Goal: Task Accomplishment & Management: Manage account settings

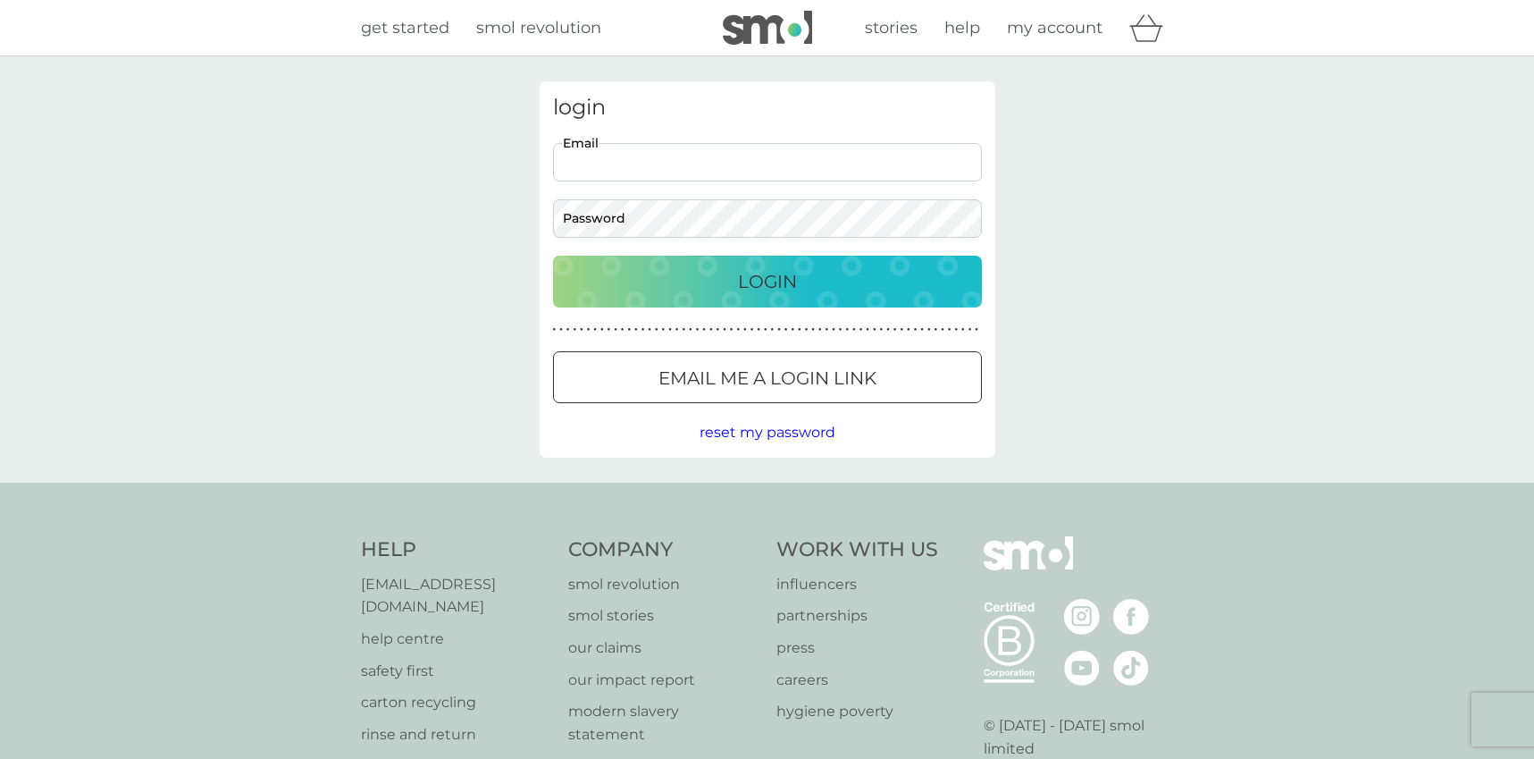
click at [597, 167] on input "Email" at bounding box center [767, 162] width 429 height 38
type input "[PERSON_NAME][EMAIL_ADDRESS][PERSON_NAME][DOMAIN_NAME]"
click at [643, 287] on div "Login" at bounding box center [767, 281] width 393 height 29
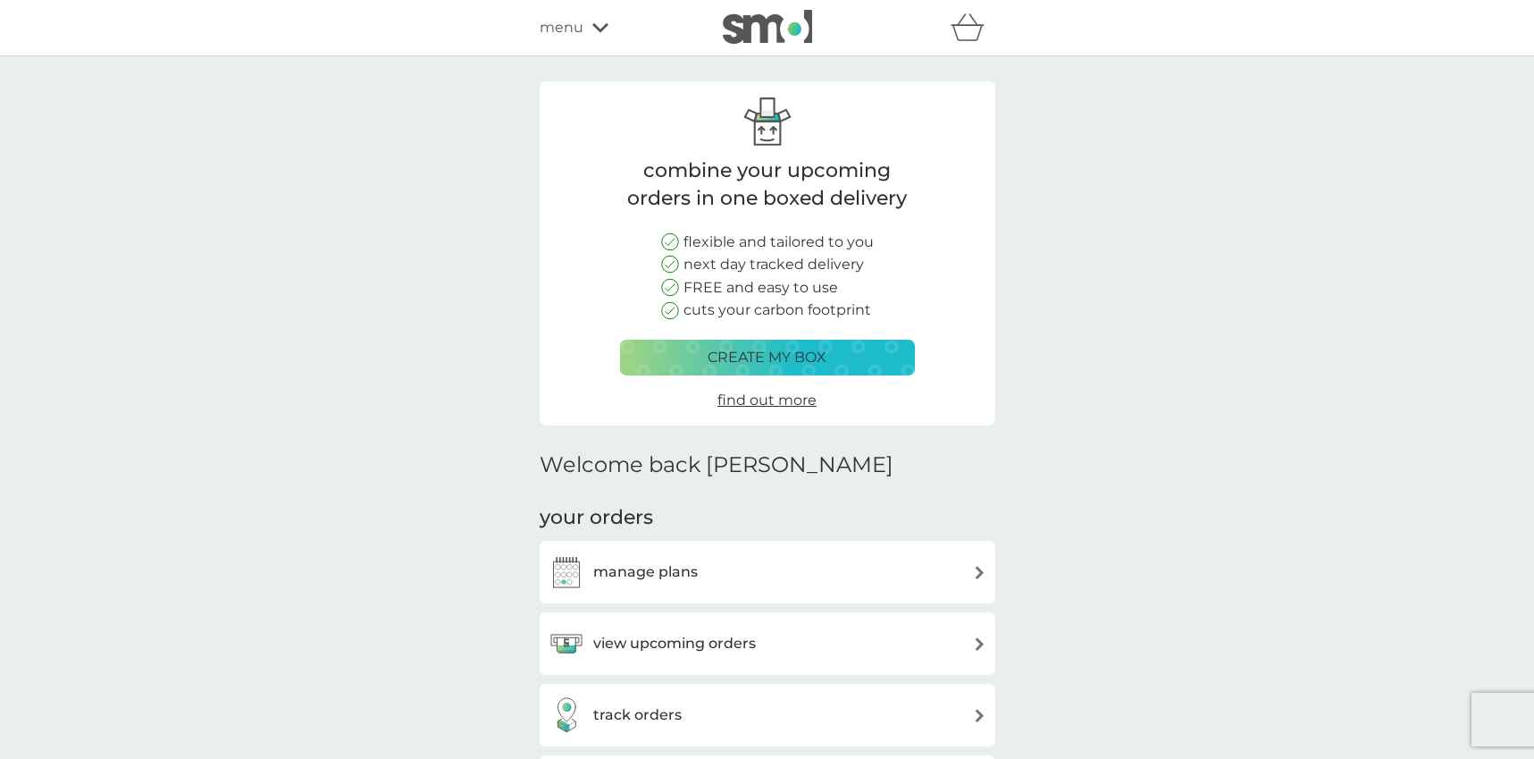
click at [651, 564] on h3 "manage plans" at bounding box center [645, 571] width 105 height 23
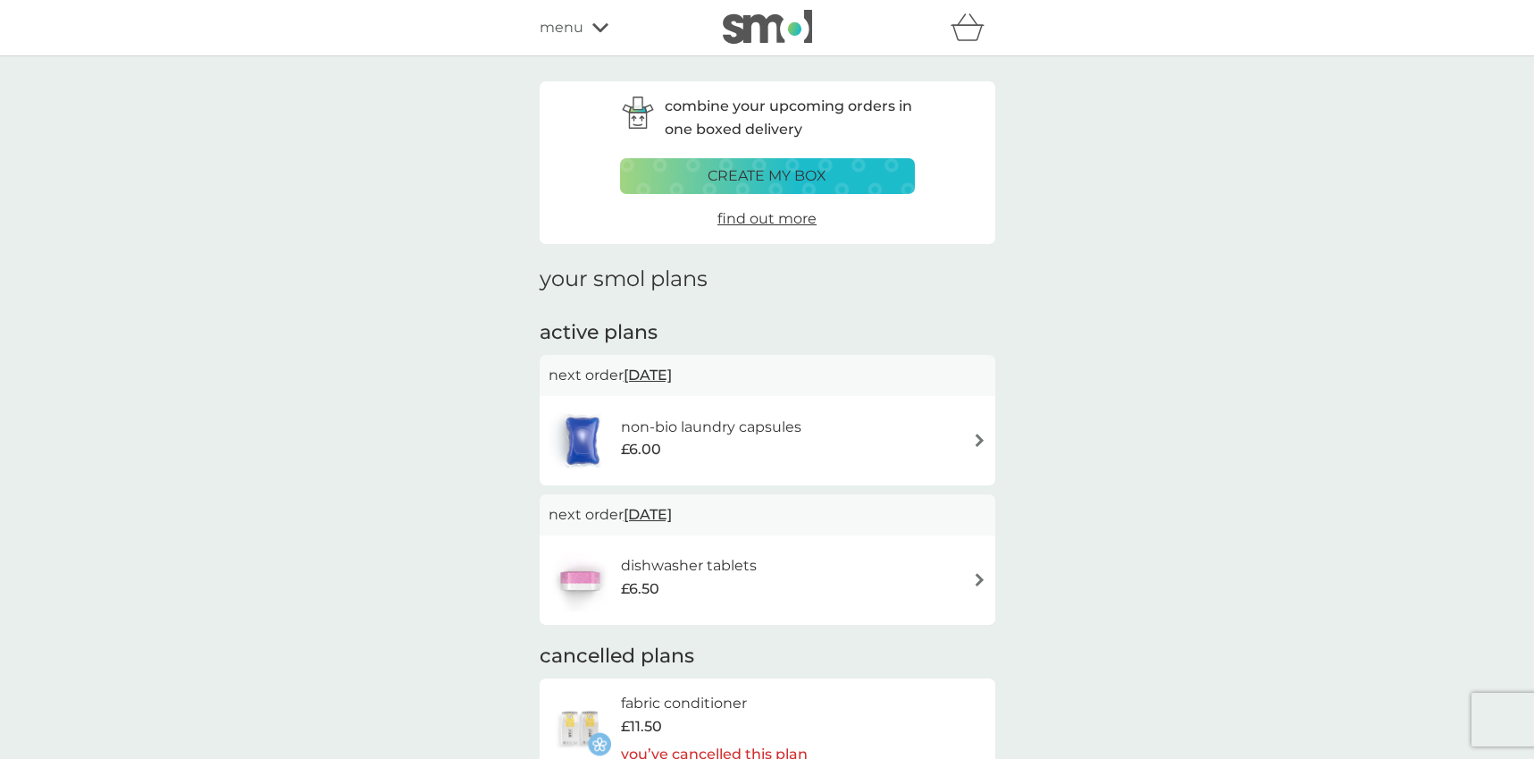
click at [585, 439] on img at bounding box center [583, 440] width 68 height 63
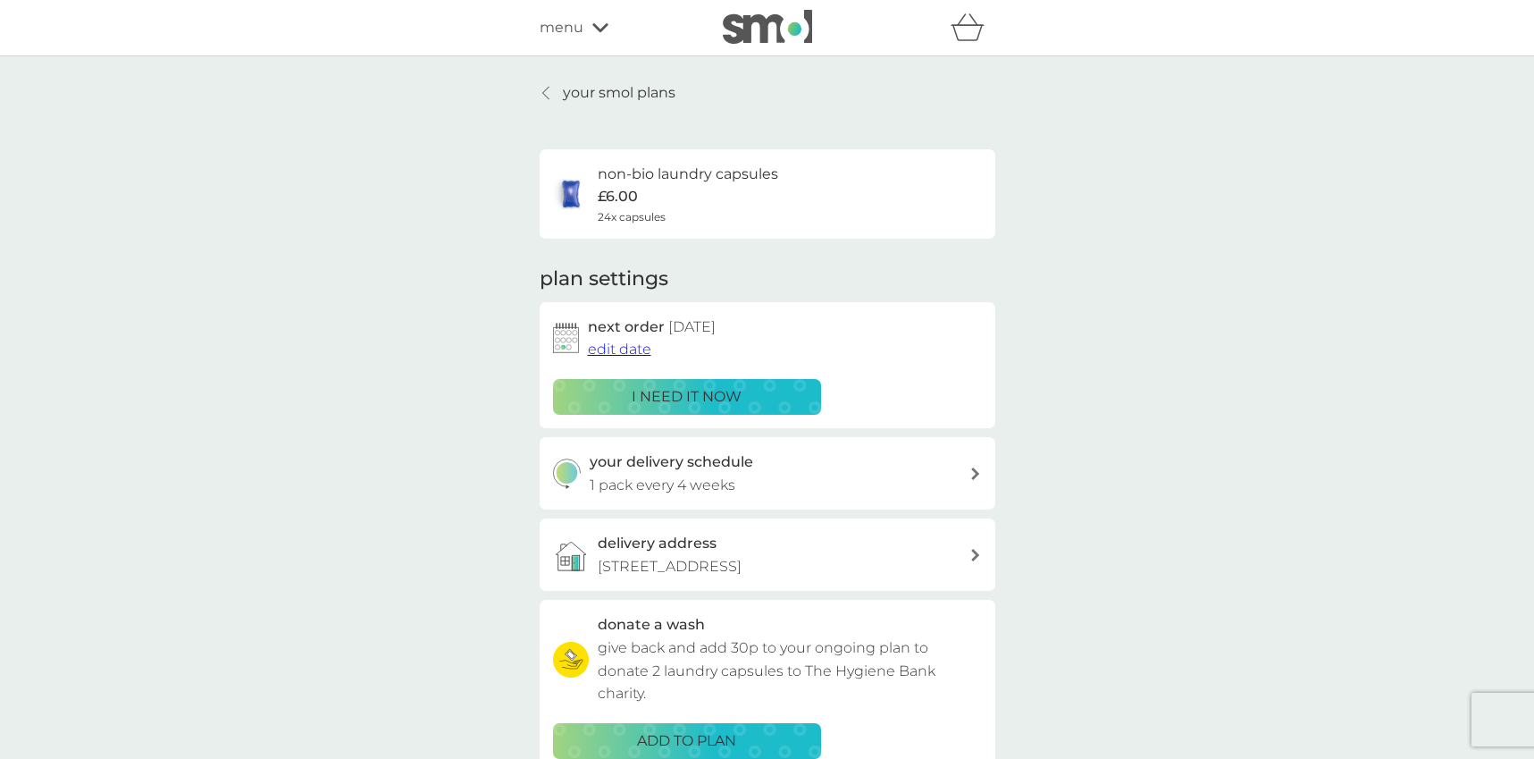
click at [633, 467] on h3 "your delivery schedule" at bounding box center [672, 461] width 164 height 23
select select "28"
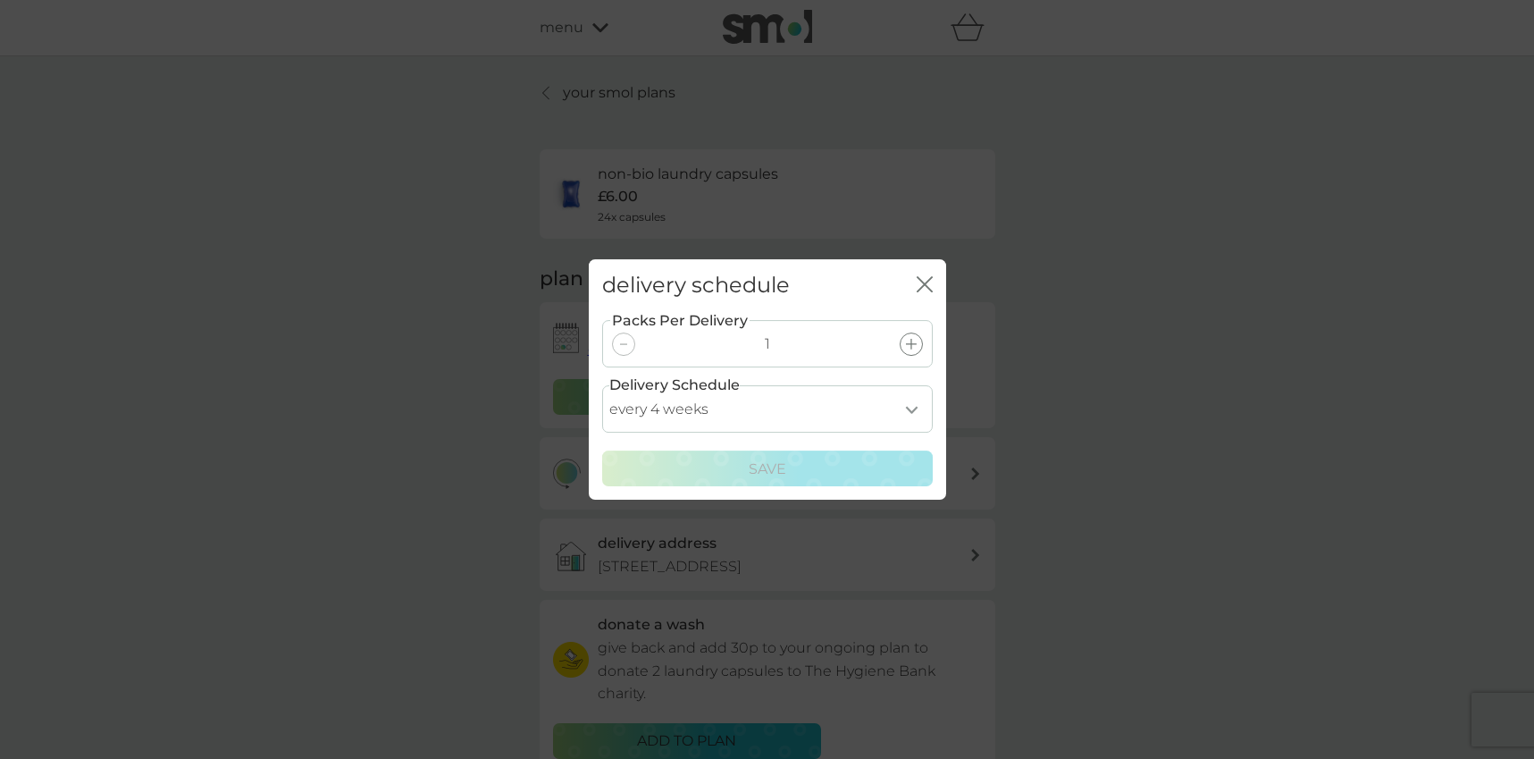
click at [925, 273] on div "close" at bounding box center [925, 286] width 16 height 26
click at [920, 277] on icon "close" at bounding box center [925, 284] width 16 height 16
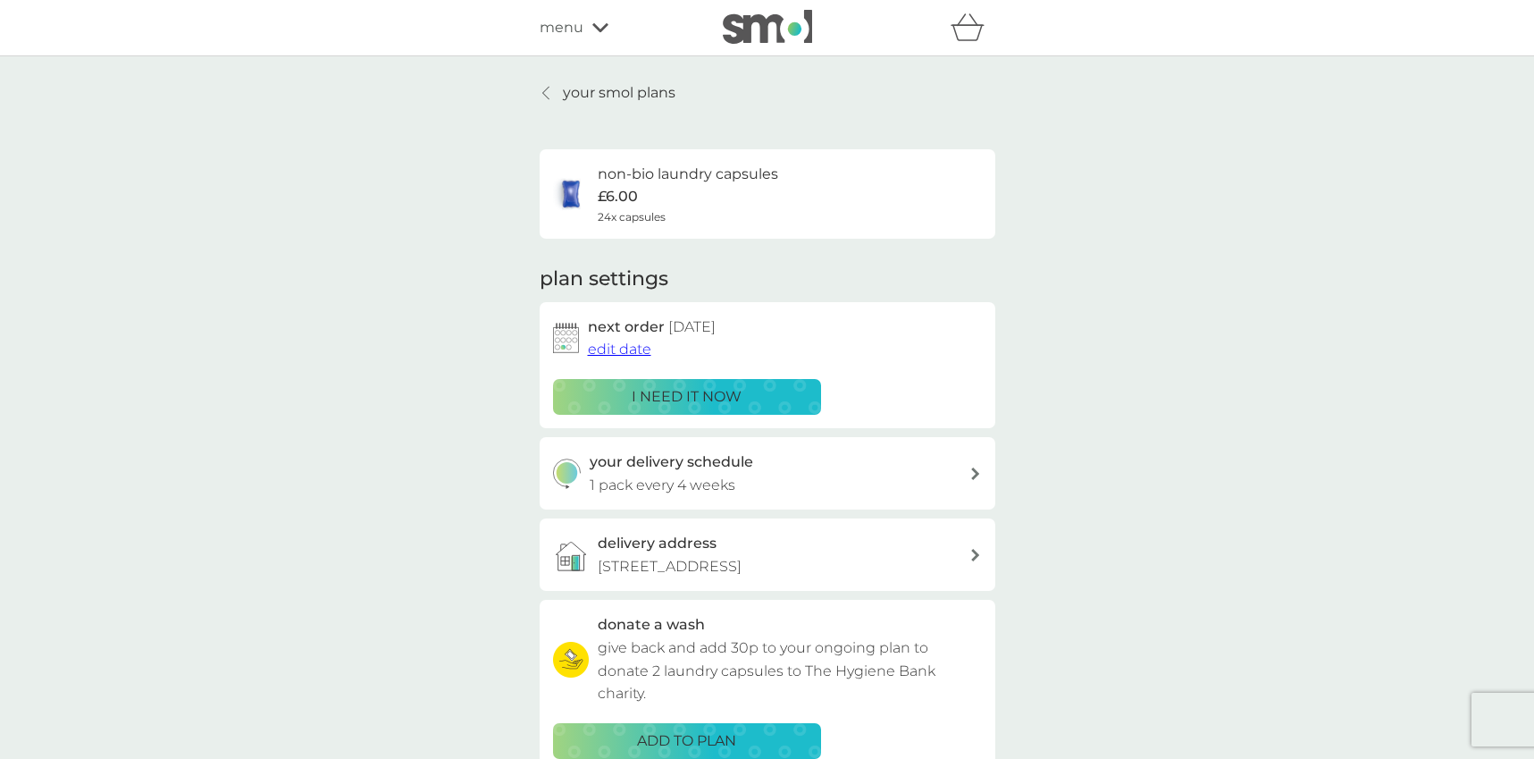
click at [620, 348] on span "edit date" at bounding box center [619, 348] width 63 height 17
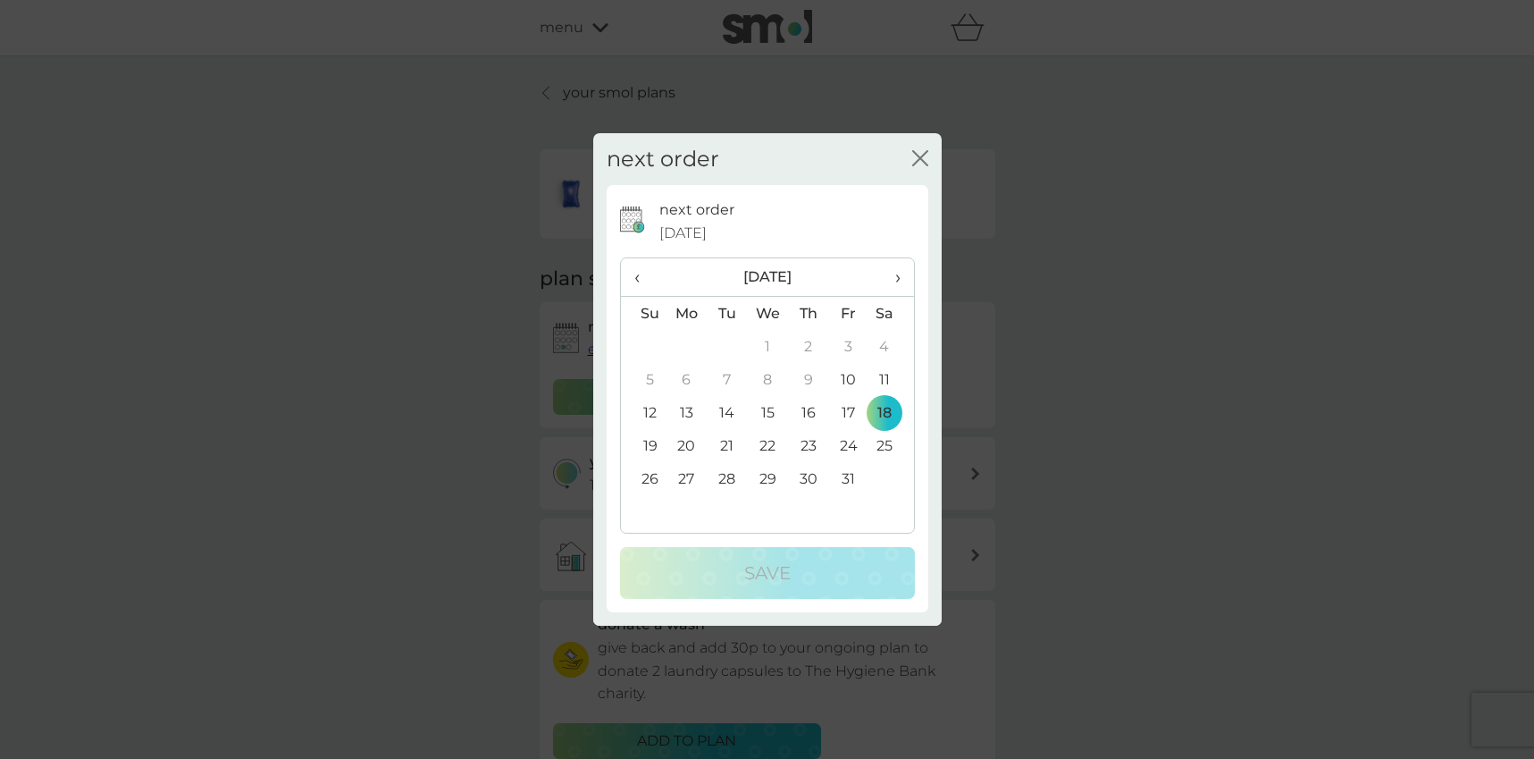
click at [896, 275] on span "›" at bounding box center [891, 277] width 18 height 38
click at [638, 277] on span "‹" at bounding box center [643, 277] width 19 height 38
click at [894, 280] on span "›" at bounding box center [891, 277] width 18 height 38
click at [902, 277] on th "›" at bounding box center [891, 277] width 45 height 38
click at [728, 344] on td "2" at bounding box center [727, 346] width 40 height 33
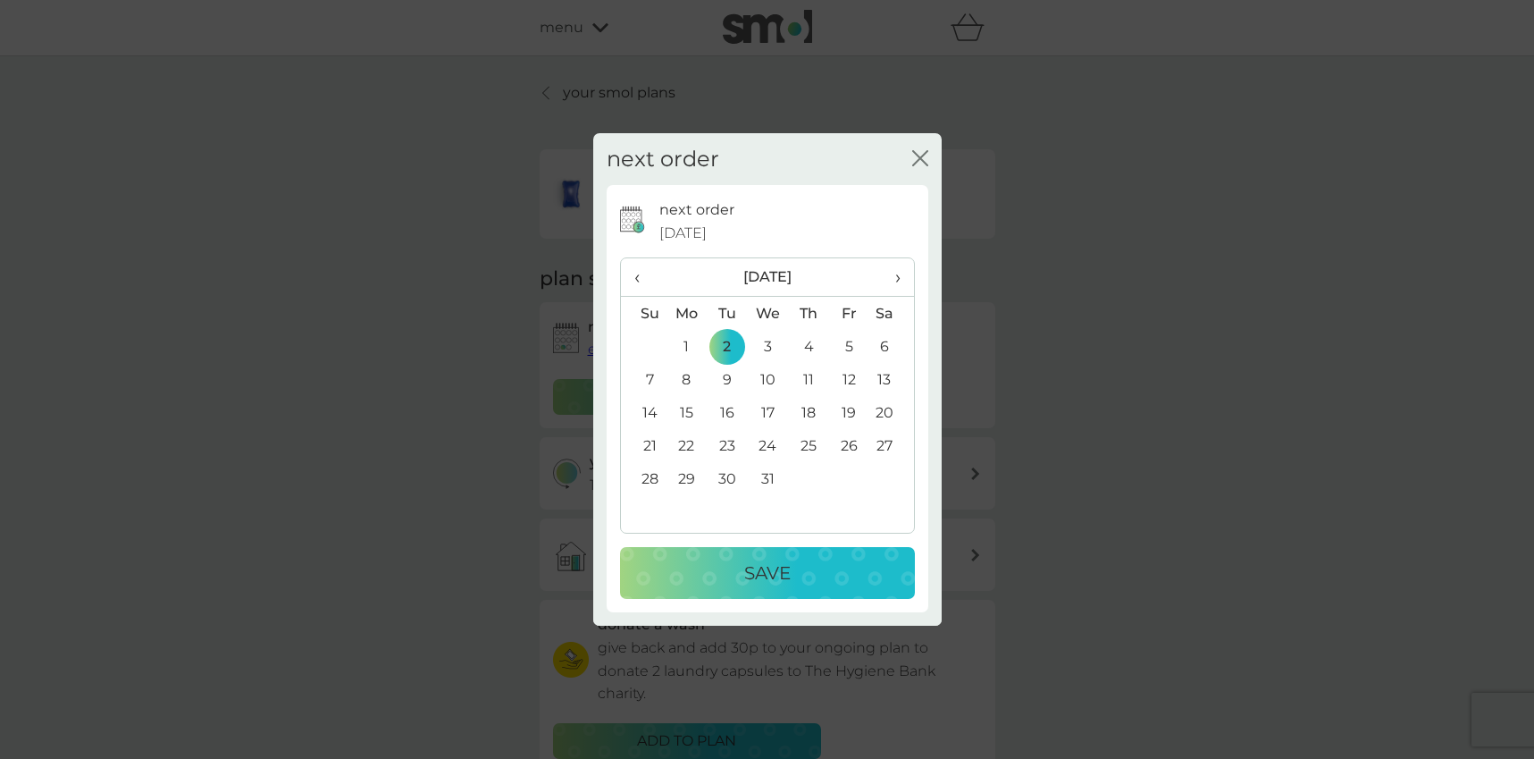
click at [800, 564] on div "Save" at bounding box center [767, 572] width 259 height 29
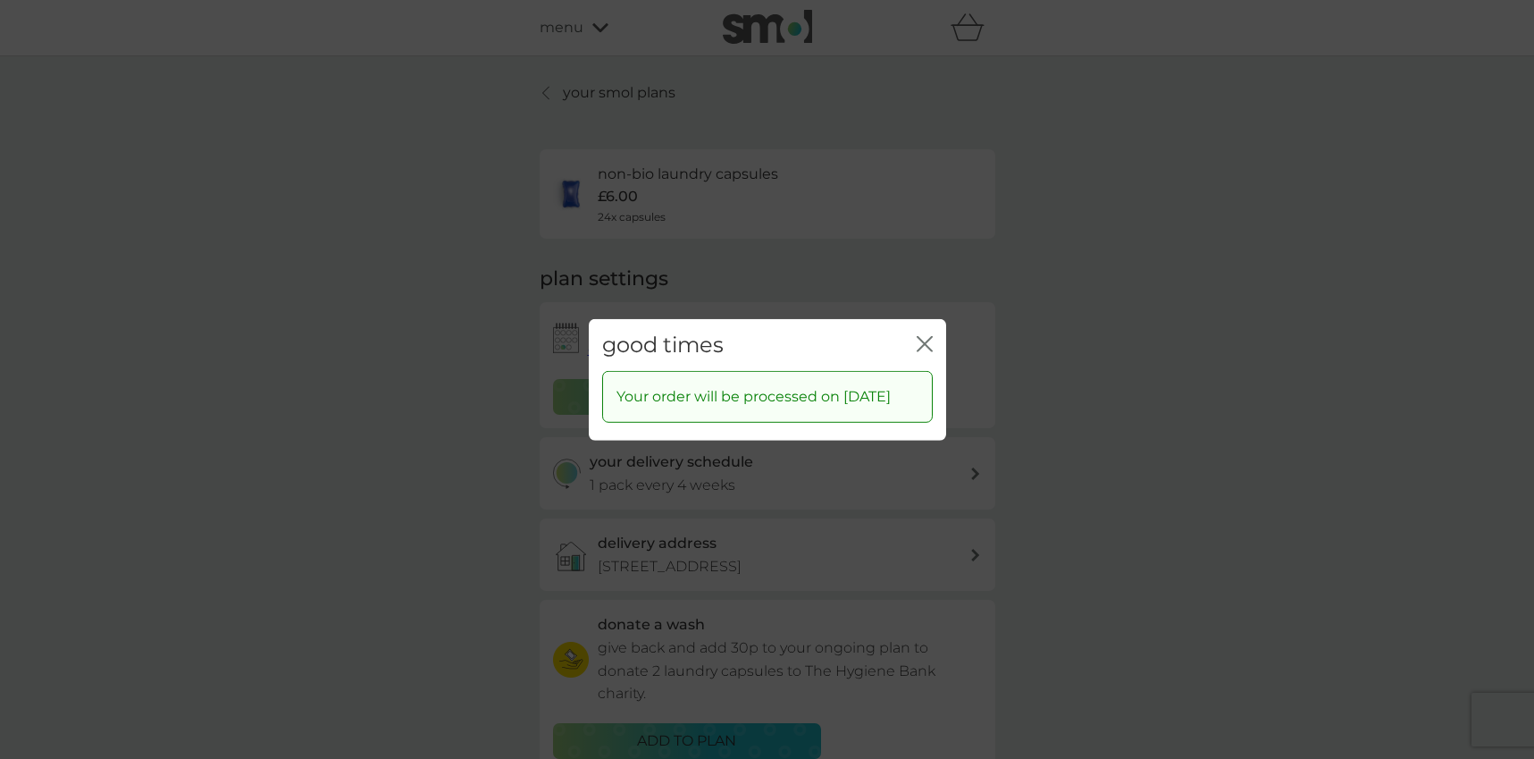
click at [921, 335] on icon "close" at bounding box center [925, 343] width 16 height 16
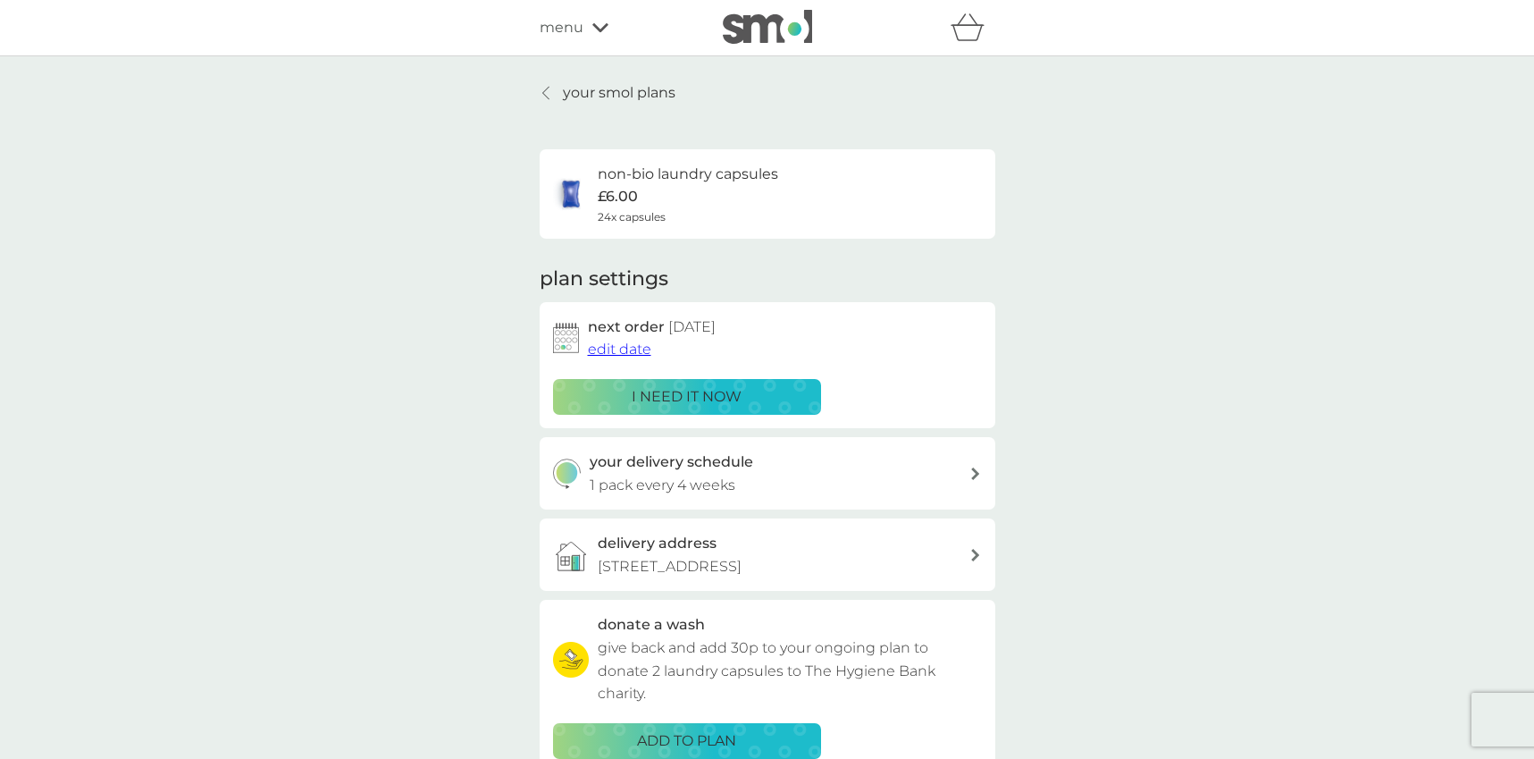
click at [584, 93] on p "your smol plans" at bounding box center [619, 92] width 113 height 23
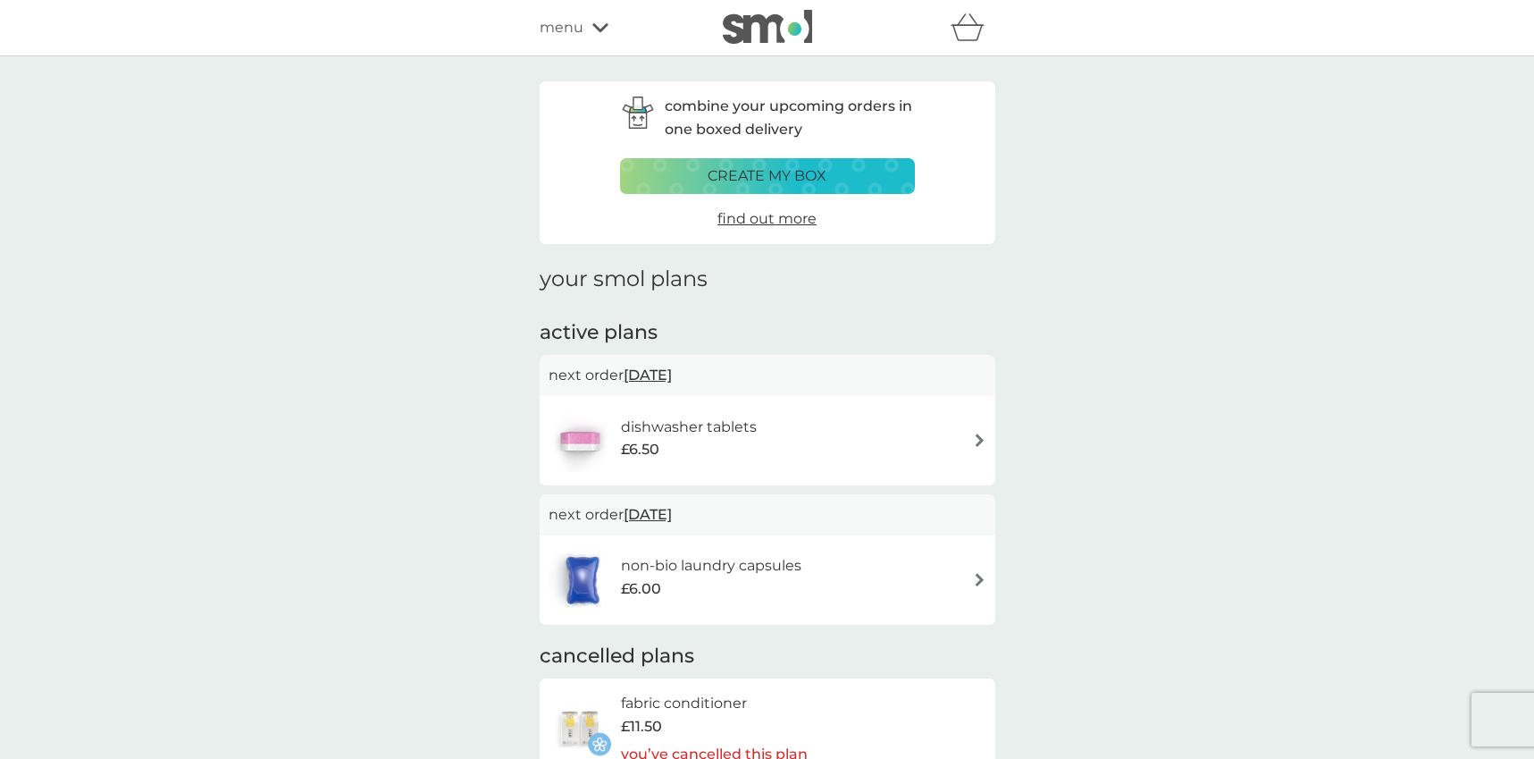
click at [719, 433] on h6 "dishwasher tablets" at bounding box center [689, 427] width 136 height 23
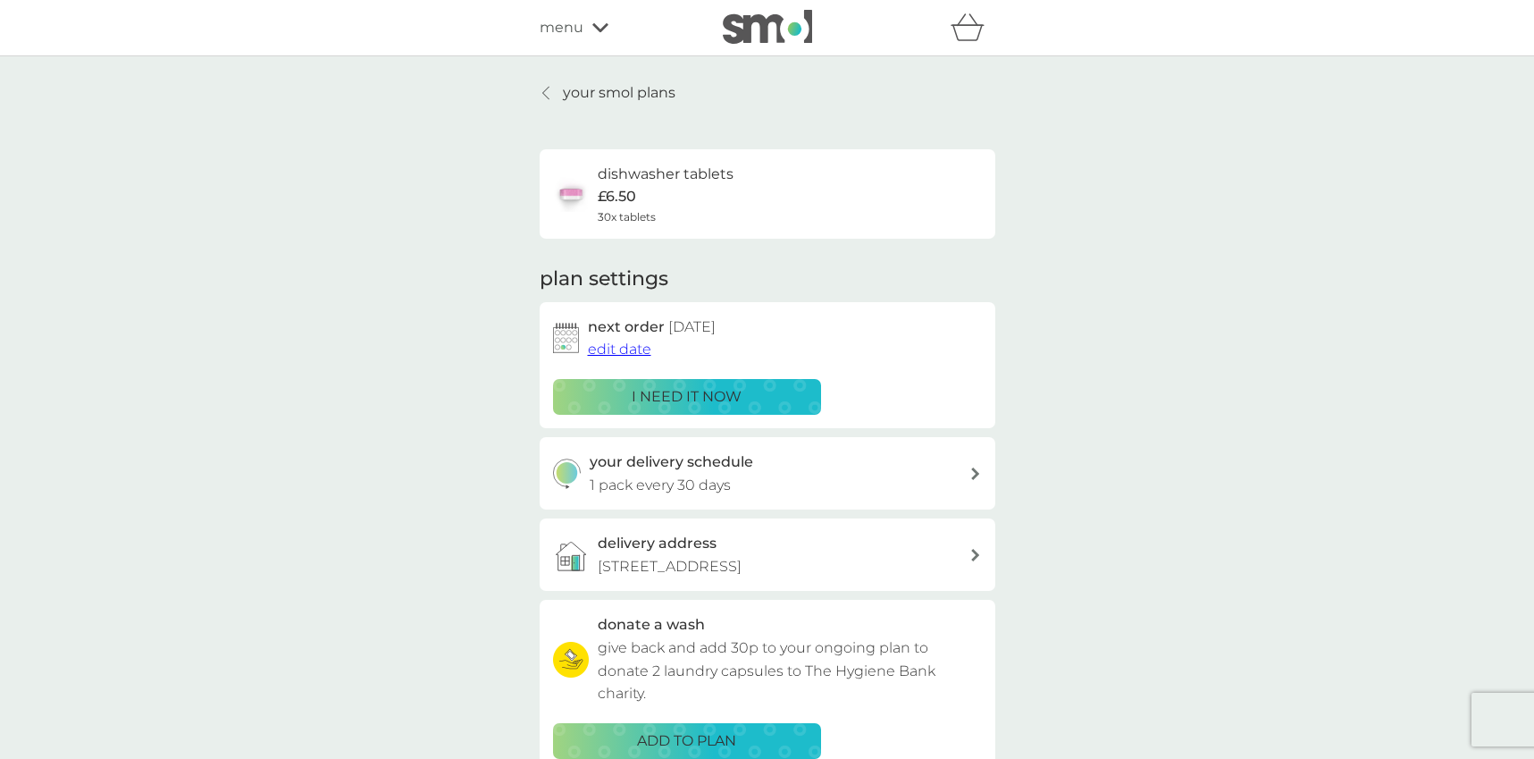
click at [636, 348] on span "edit date" at bounding box center [619, 348] width 63 height 17
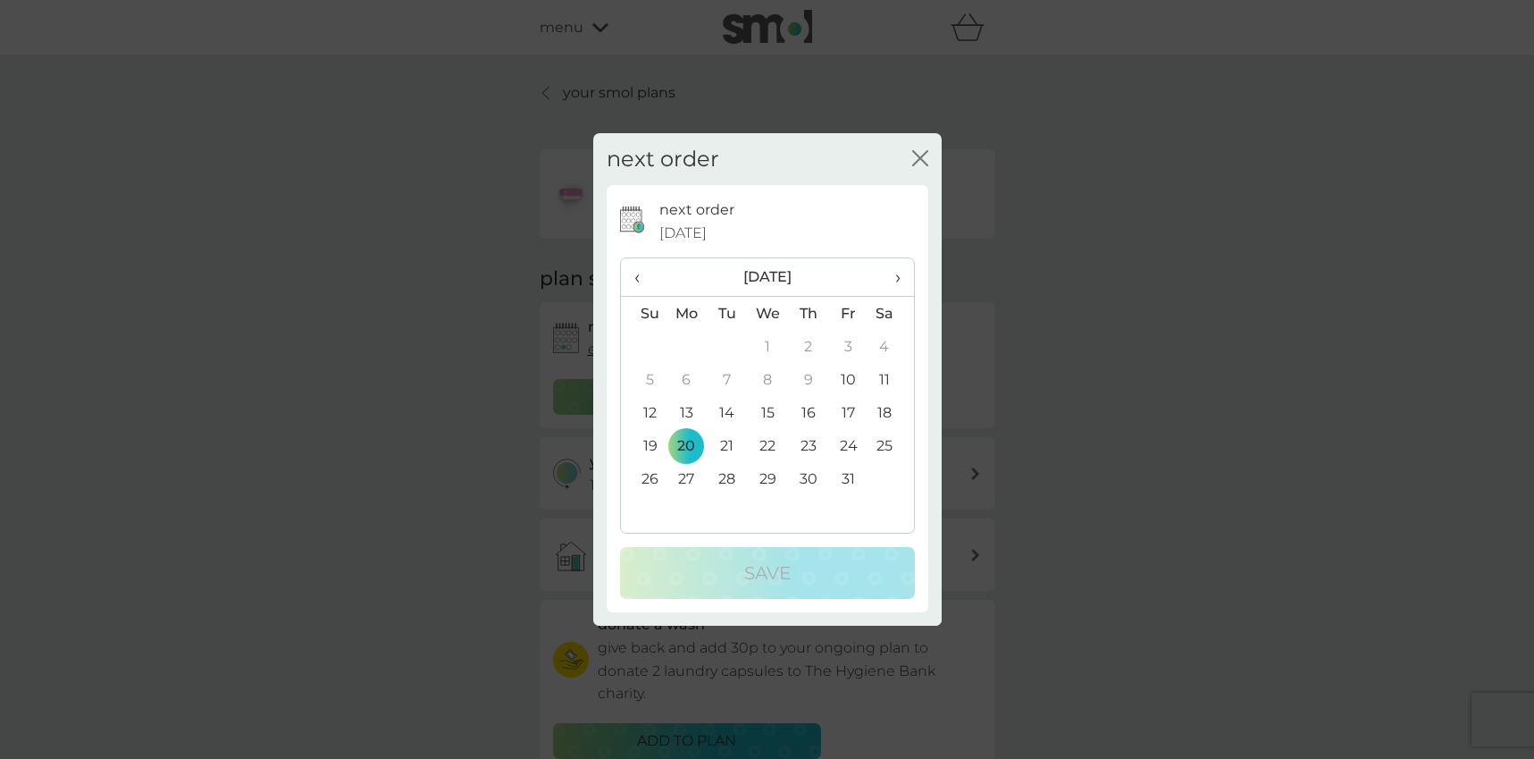
click at [900, 278] on span "›" at bounding box center [891, 277] width 18 height 38
click at [631, 278] on th "‹" at bounding box center [644, 277] width 46 height 38
click at [897, 276] on span "›" at bounding box center [891, 277] width 18 height 38
click at [897, 279] on span "›" at bounding box center [891, 277] width 18 height 38
click at [722, 343] on td "2" at bounding box center [727, 346] width 40 height 33
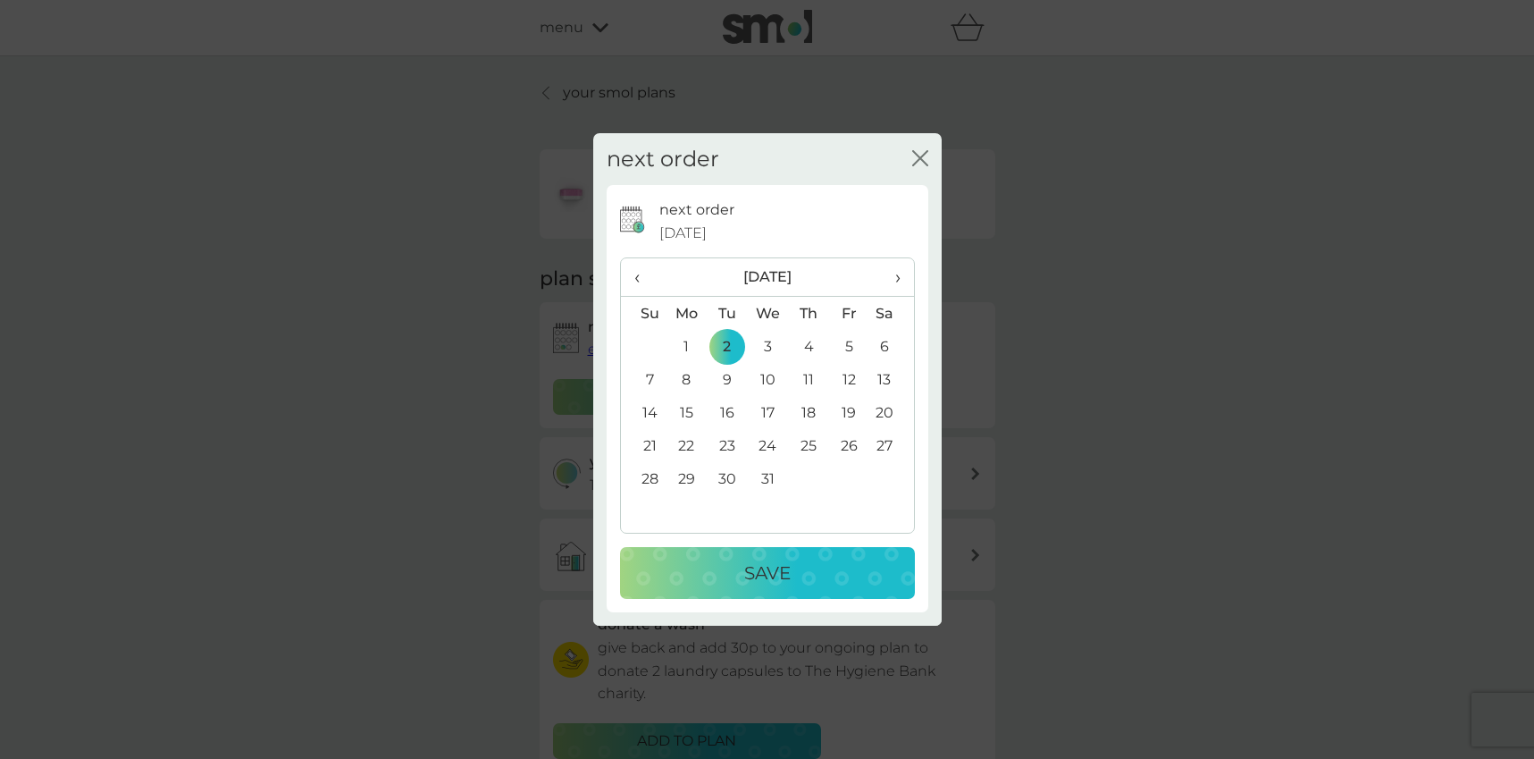
click at [828, 574] on div "Save" at bounding box center [767, 572] width 259 height 29
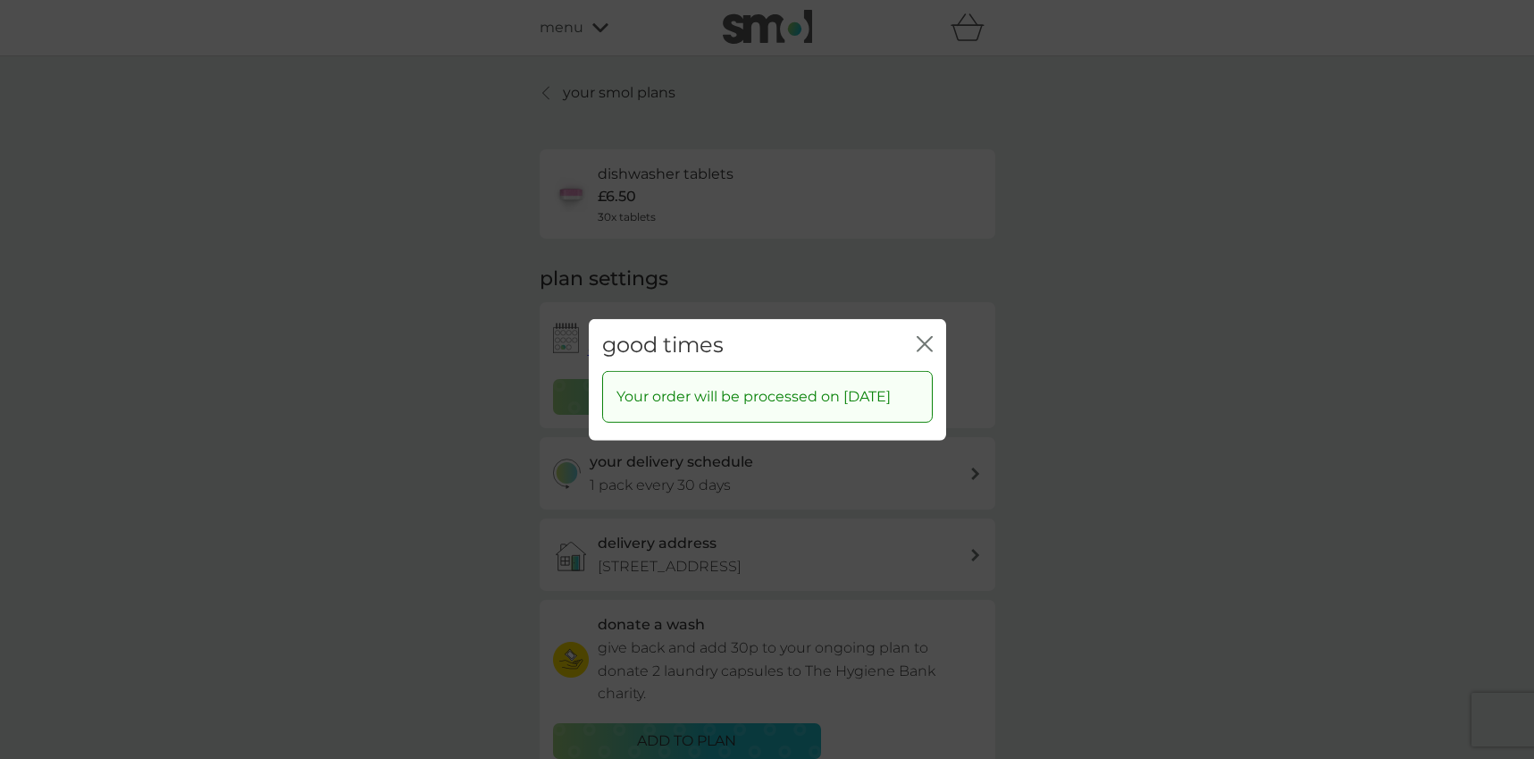
click at [923, 335] on icon "close" at bounding box center [925, 343] width 16 height 16
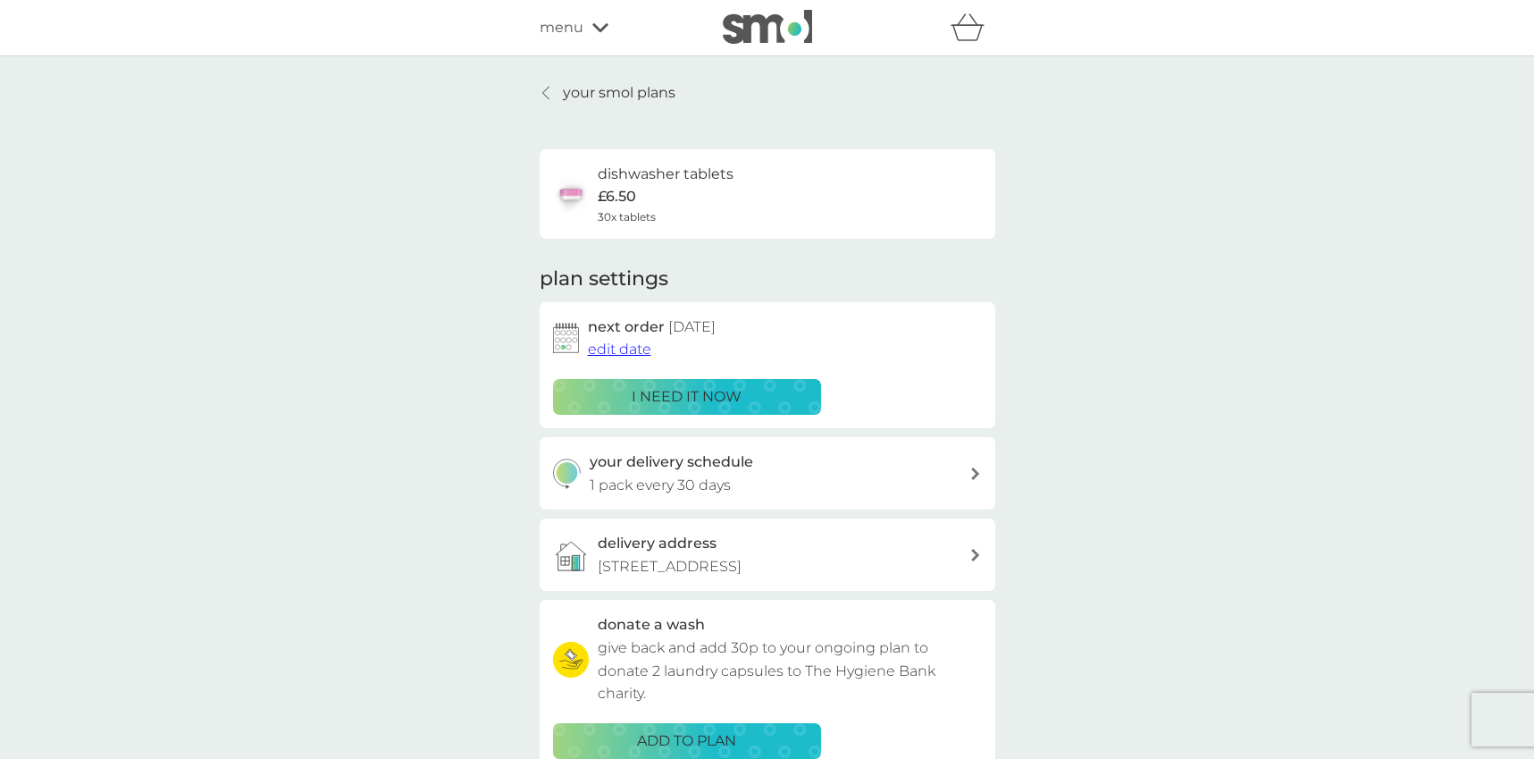
click at [609, 95] on p "your smol plans" at bounding box center [619, 92] width 113 height 23
